Goal: Task Accomplishment & Management: Manage account settings

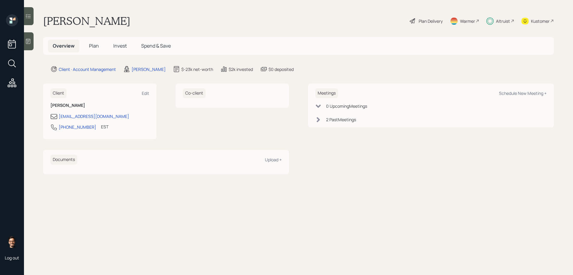
click at [123, 42] on h5 "Invest" at bounding box center [119, 46] width 23 height 13
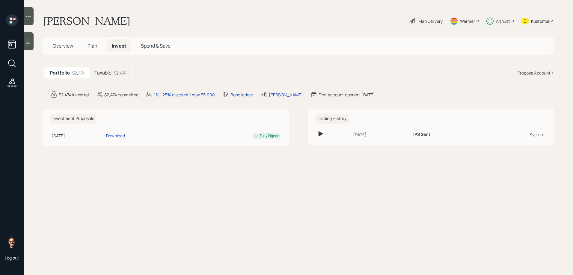
click at [120, 70] on div "$2,474" at bounding box center [120, 73] width 13 height 6
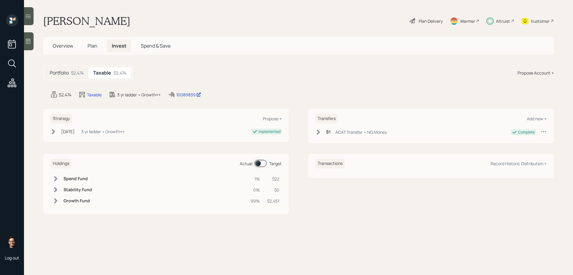
click at [260, 162] on span at bounding box center [260, 163] width 12 height 7
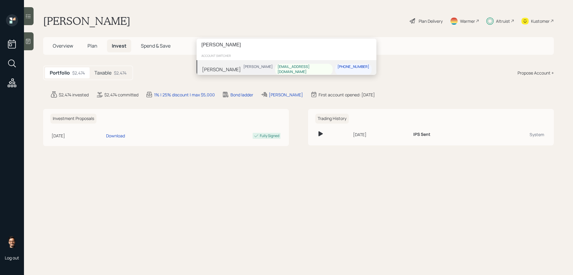
type input "[PERSON_NAME]"
